Goal: Transaction & Acquisition: Subscribe to service/newsletter

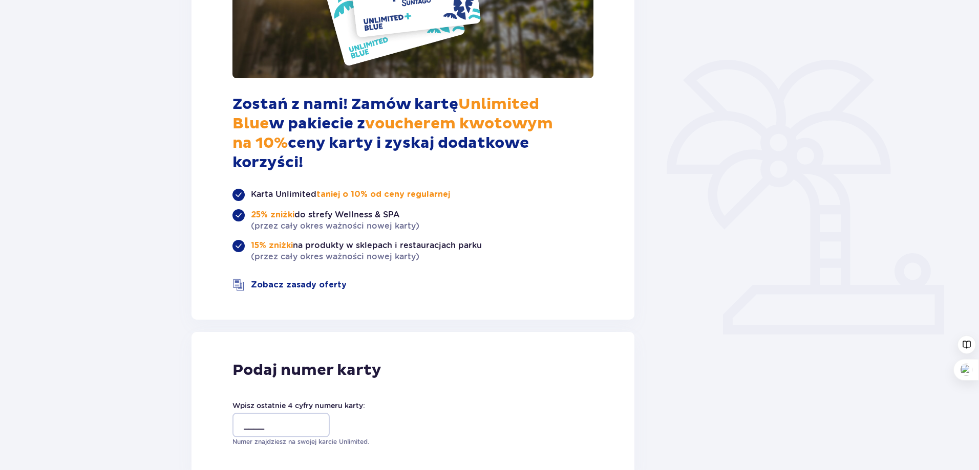
scroll to position [278, 0]
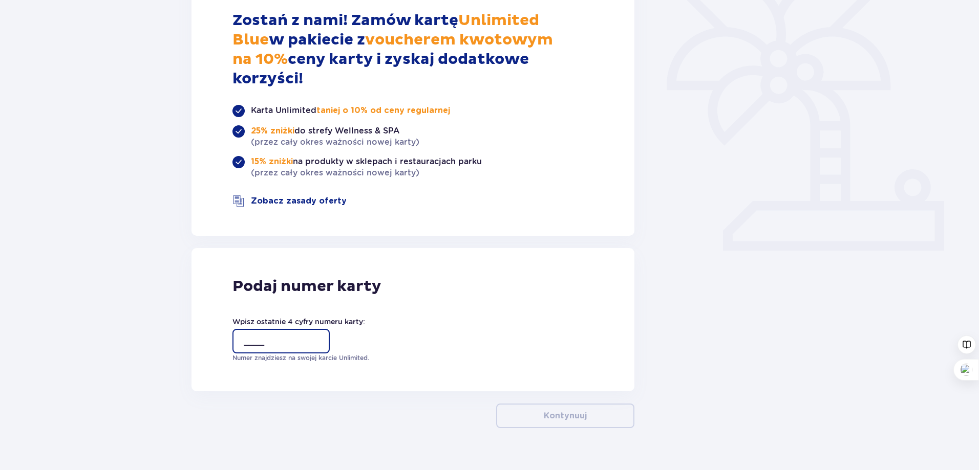
click at [310, 329] on input "____" at bounding box center [280, 341] width 97 height 25
type input "3179"
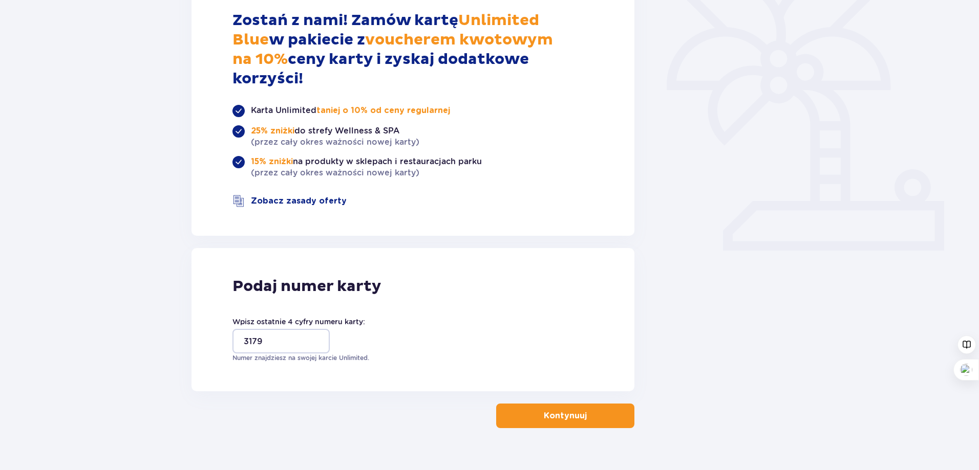
click at [593, 406] on button "Kontynuuj" at bounding box center [565, 416] width 138 height 25
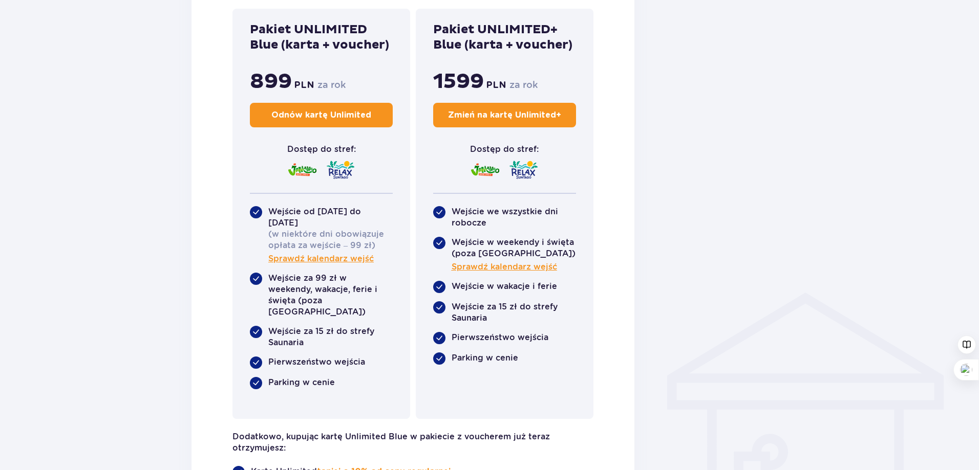
scroll to position [563, 0]
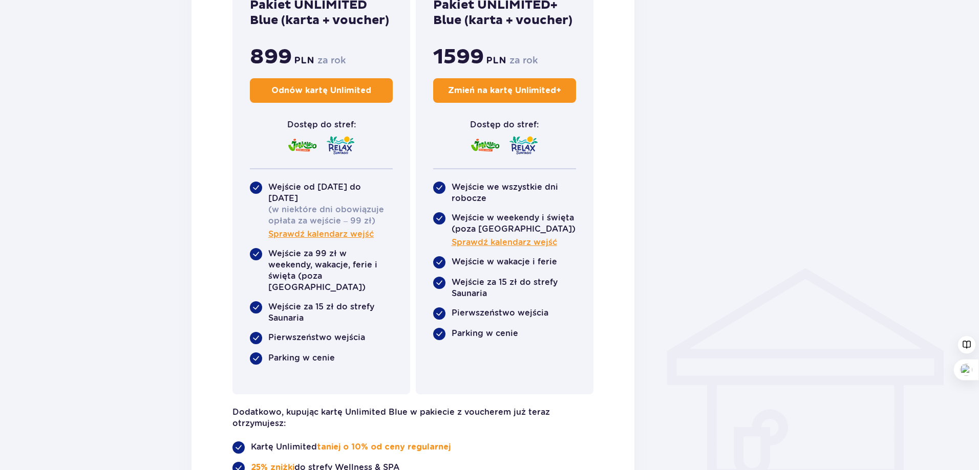
click at [326, 98] on button "Odnów kartę Unlimited" at bounding box center [321, 90] width 143 height 25
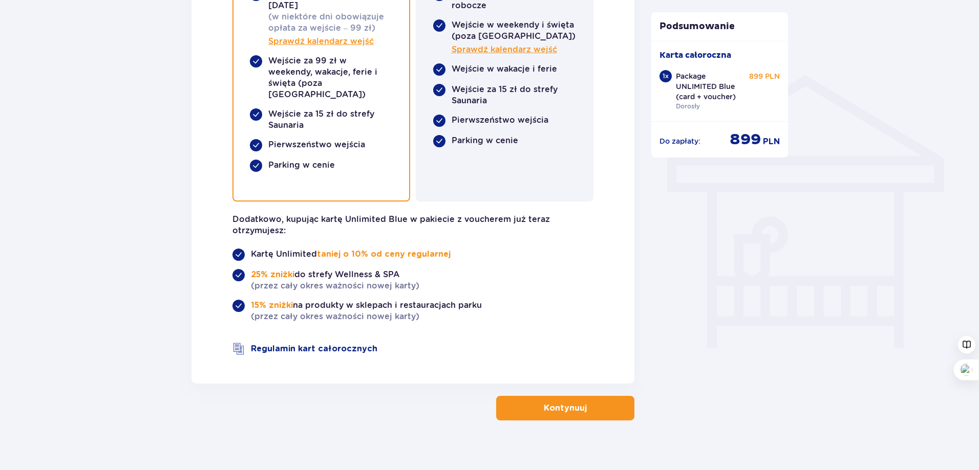
scroll to position [757, 0]
click at [563, 402] on p "Kontynuuj" at bounding box center [565, 407] width 43 height 11
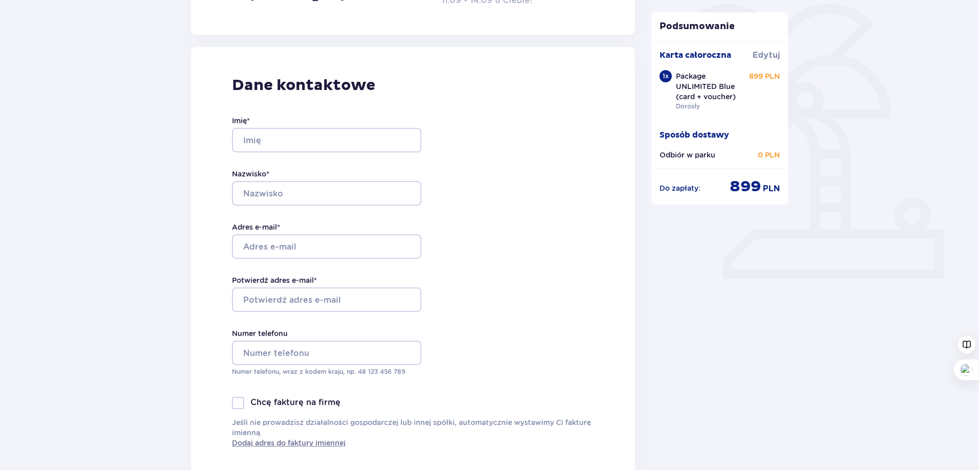
scroll to position [256, 0]
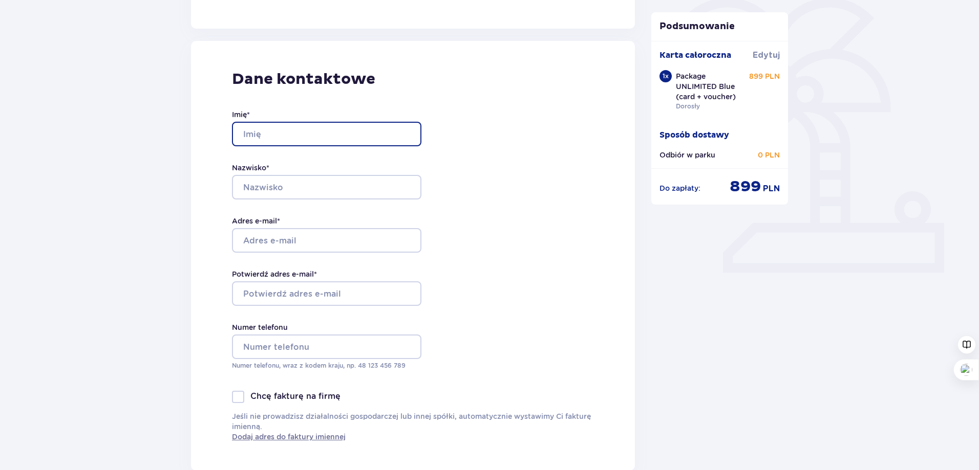
click at [291, 138] on input "Imię *" at bounding box center [326, 134] width 189 height 25
type input "Iryna"
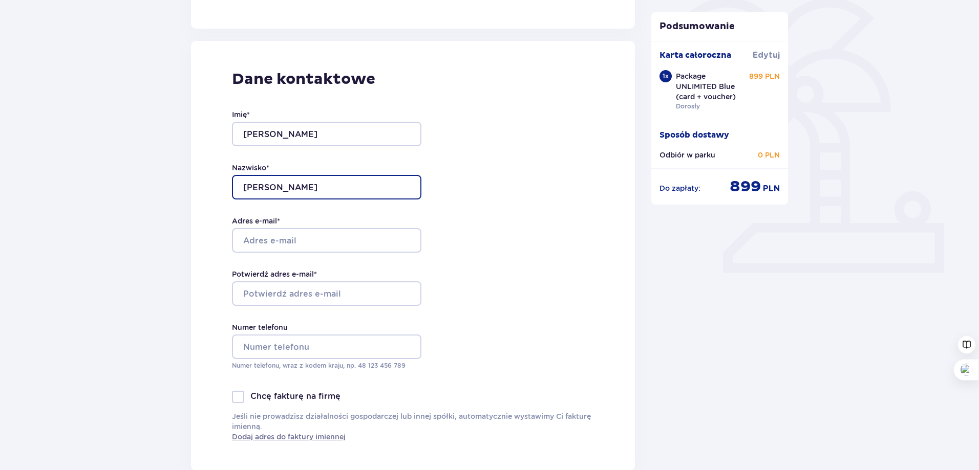
type input "Singh"
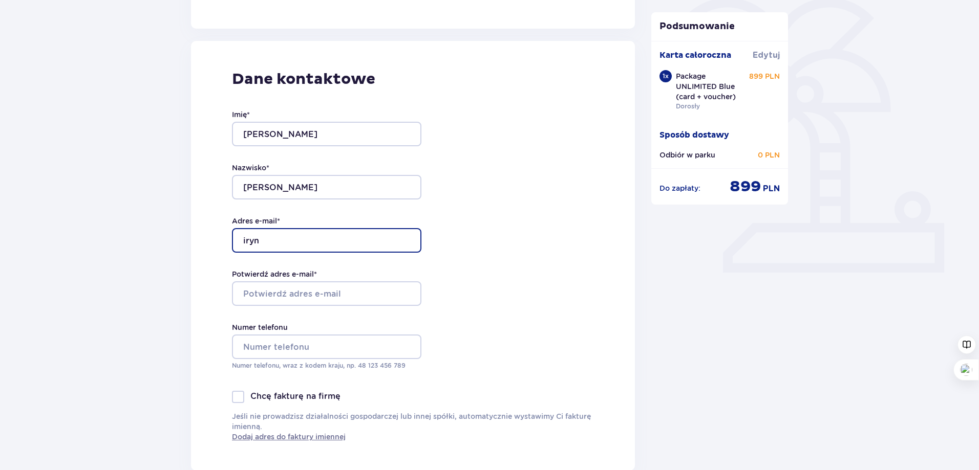
type input "irynas77@gmail.com"
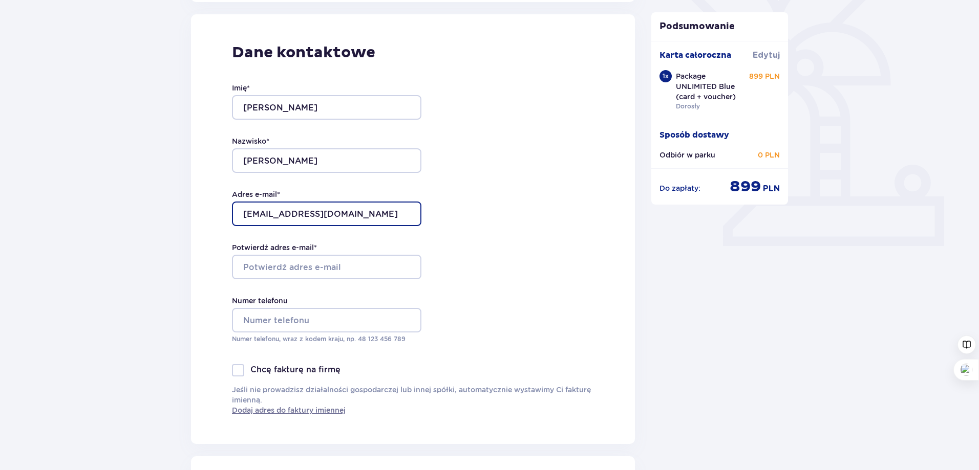
scroll to position [307, 0]
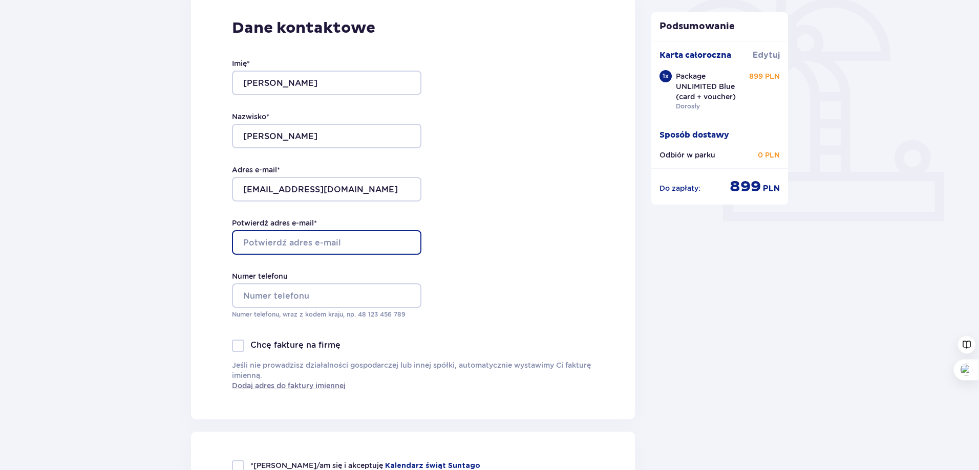
click at [255, 245] on input "Potwierdź adres e-mail *" at bounding box center [326, 242] width 189 height 25
type input "irynas77@gmail.com"
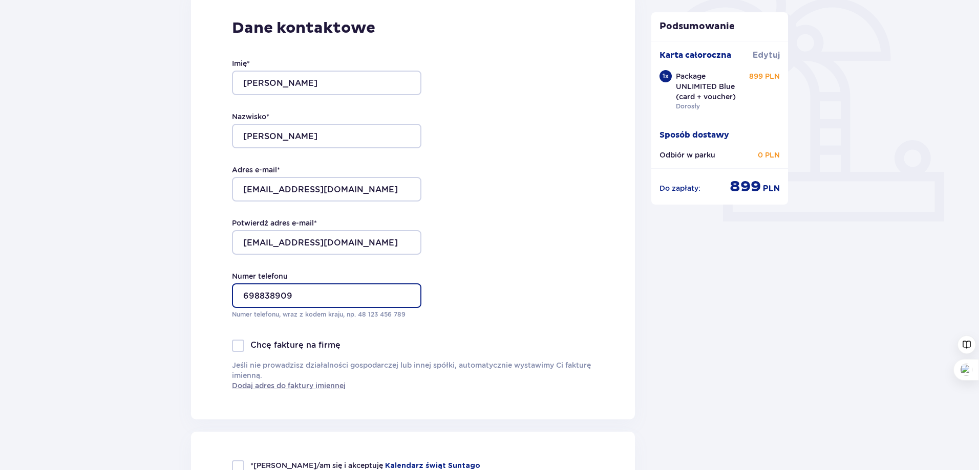
type input "698838909"
click at [163, 320] on div "Wróć Zamówienie i płatność Sposób dostawy kart Odbierz w Parku - za darmo! Wysy…" at bounding box center [489, 355] width 979 height 1165
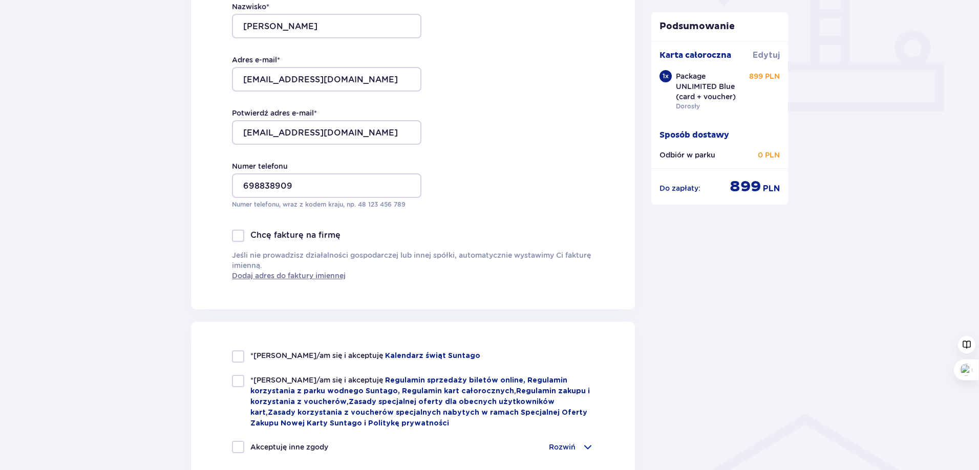
scroll to position [563, 0]
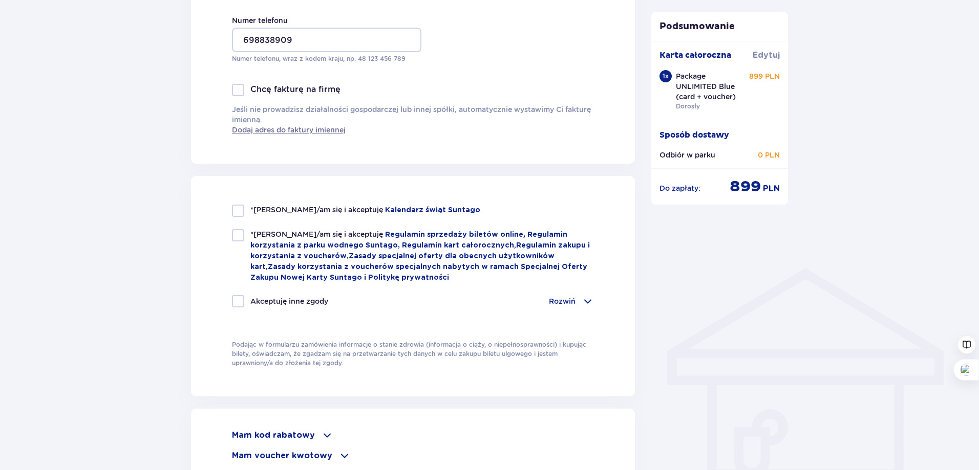
click at [238, 212] on div at bounding box center [238, 211] width 12 height 12
checkbox input "true"
click at [239, 235] on div at bounding box center [238, 235] width 12 height 12
checkbox input "true"
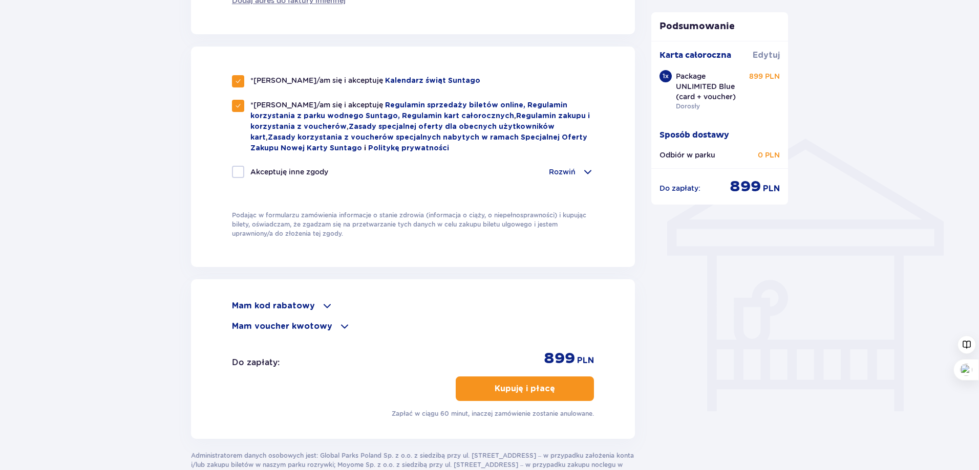
scroll to position [717, 0]
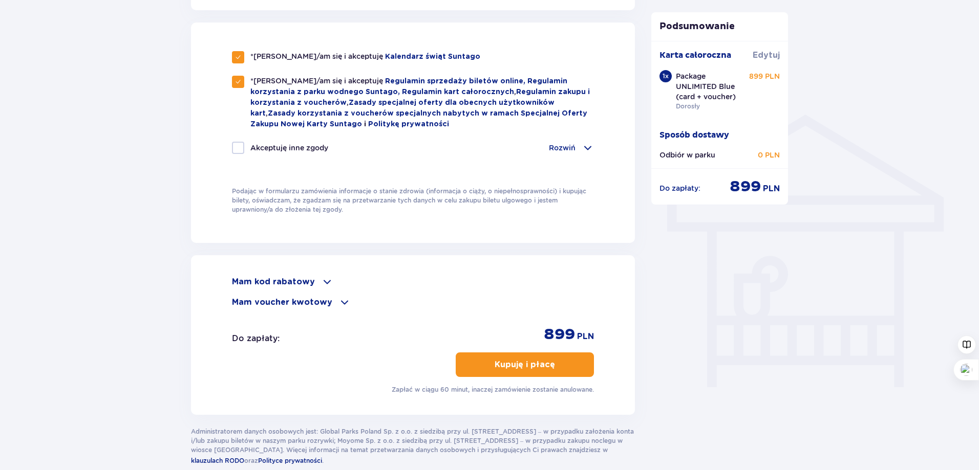
click at [554, 366] on span "button" at bounding box center [557, 365] width 12 height 12
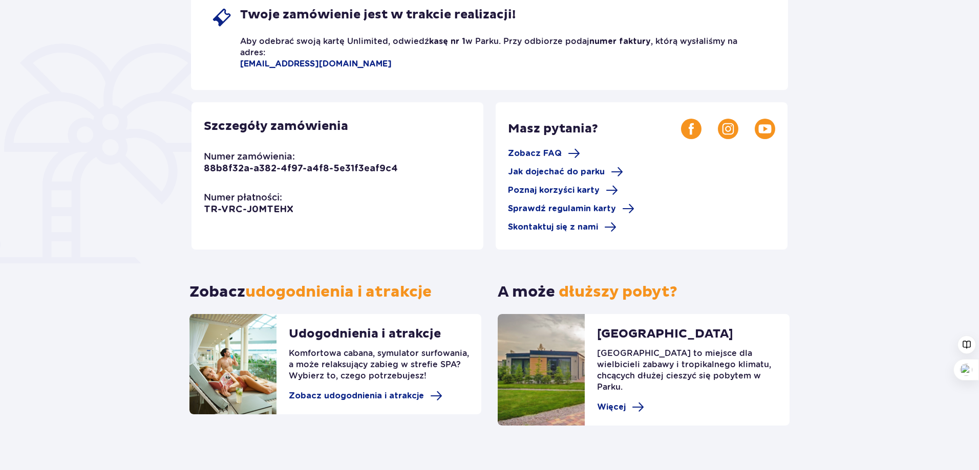
scroll to position [212, 0]
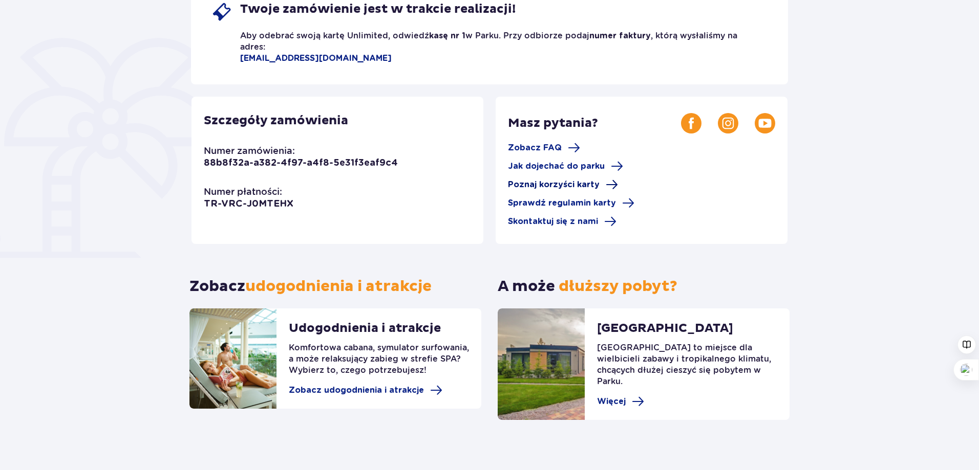
click at [580, 186] on span "Poznaj korzyści karty" at bounding box center [554, 184] width 92 height 11
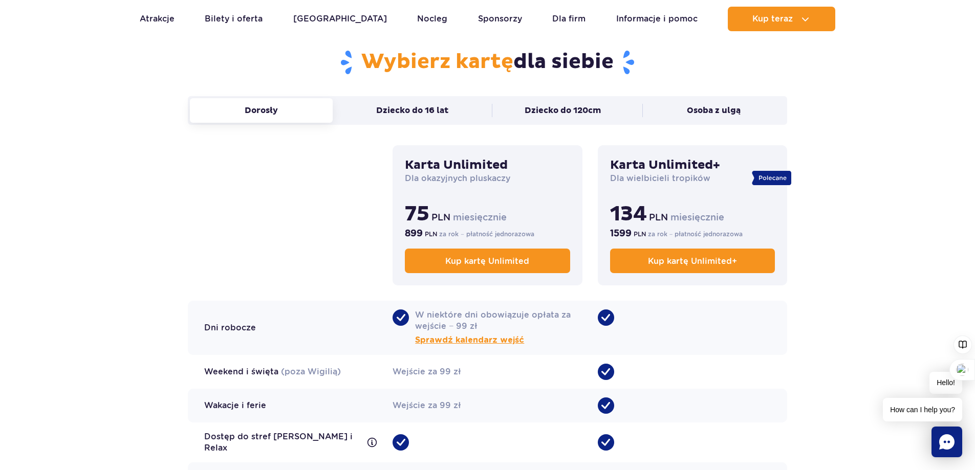
scroll to position [323, 0]
